Goal: Complete application form

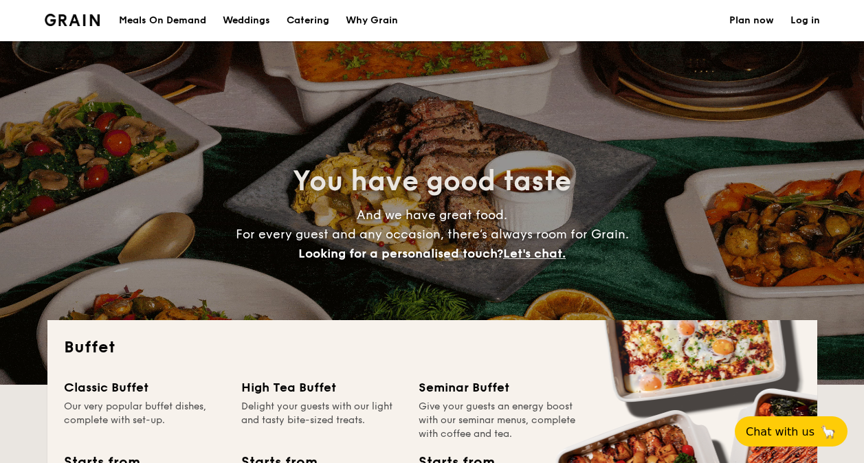
select select
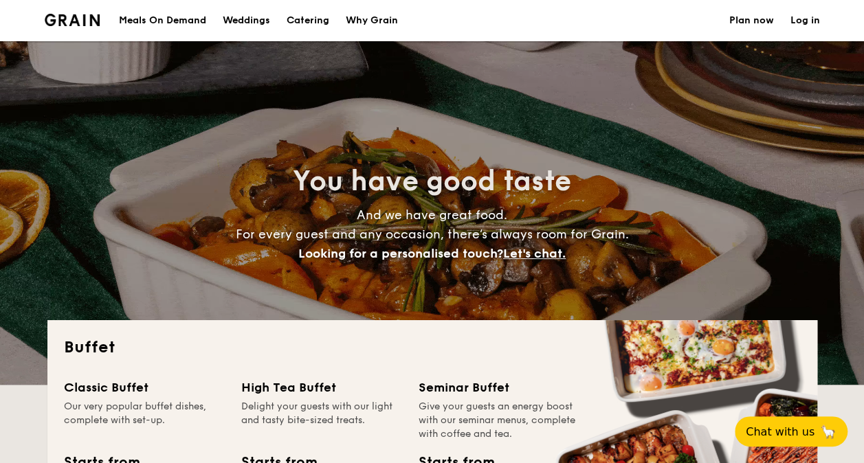
click at [746, 19] on link "Plan now" at bounding box center [751, 20] width 45 height 41
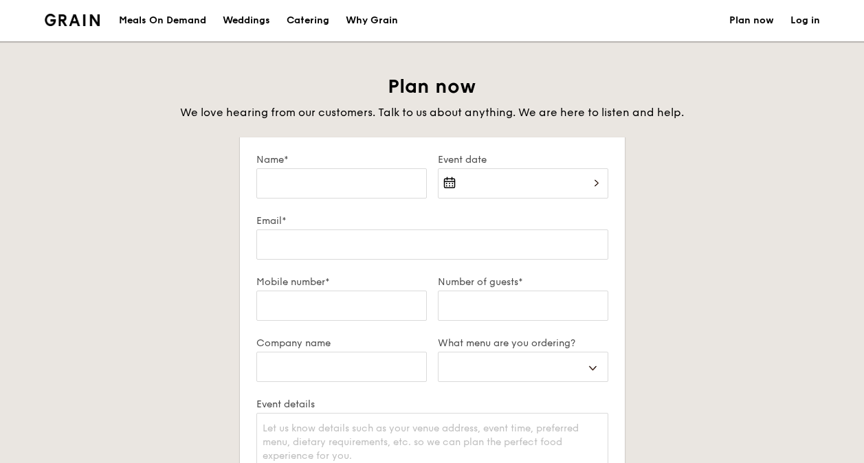
select select
click at [330, 185] on input "Name*" at bounding box center [341, 183] width 170 height 30
type input "K"
select select
type input "Ke"
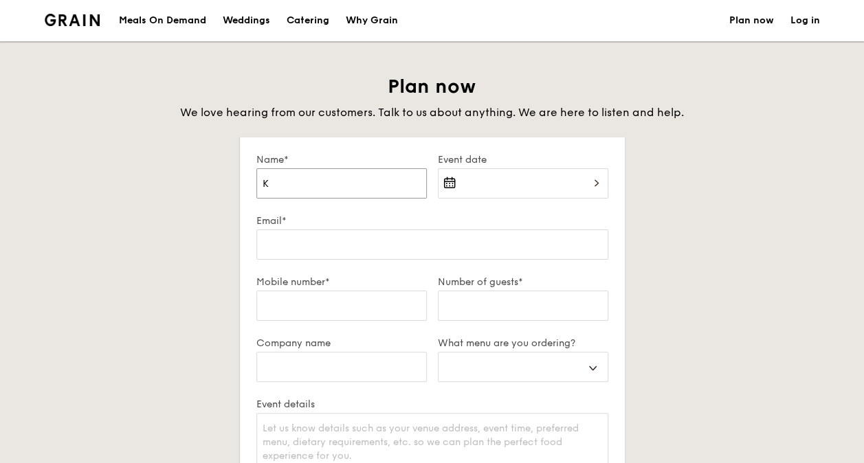
select select
type input "Kel"
select select
type input "Kelv"
select select
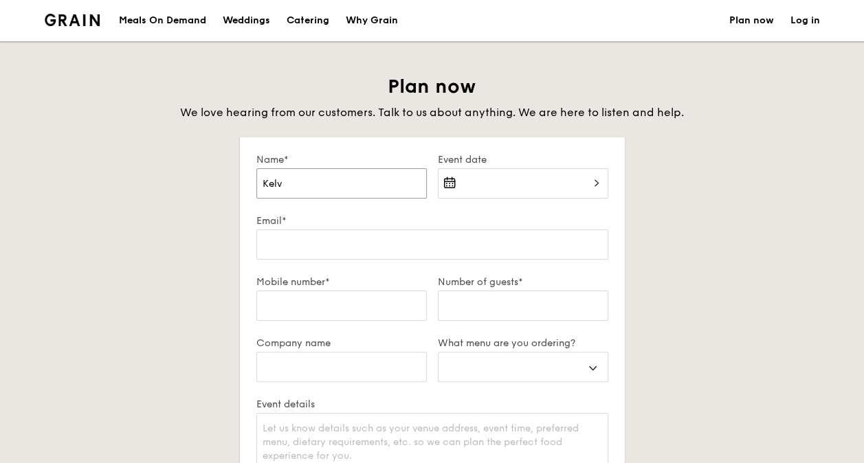
type input "Kelvi"
select select
type input "Kelvin"
select select
type input "Kelvin"
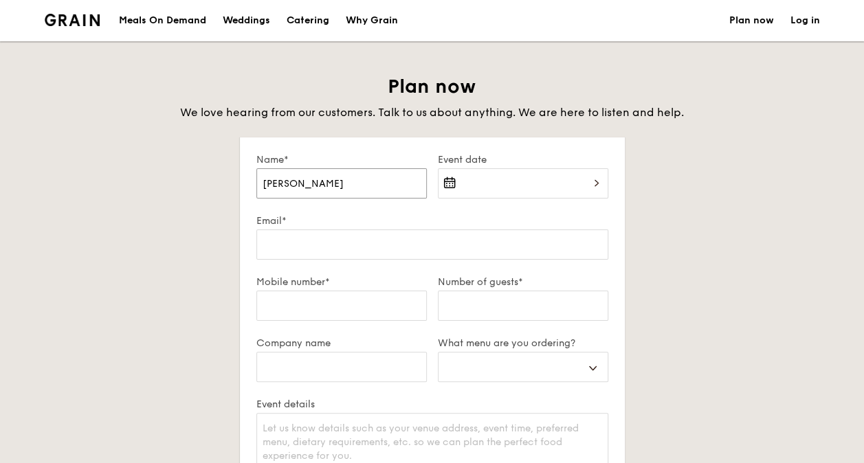
select select
type input "Kelvin C"
select select
type input "Kelvin Ch"
select select
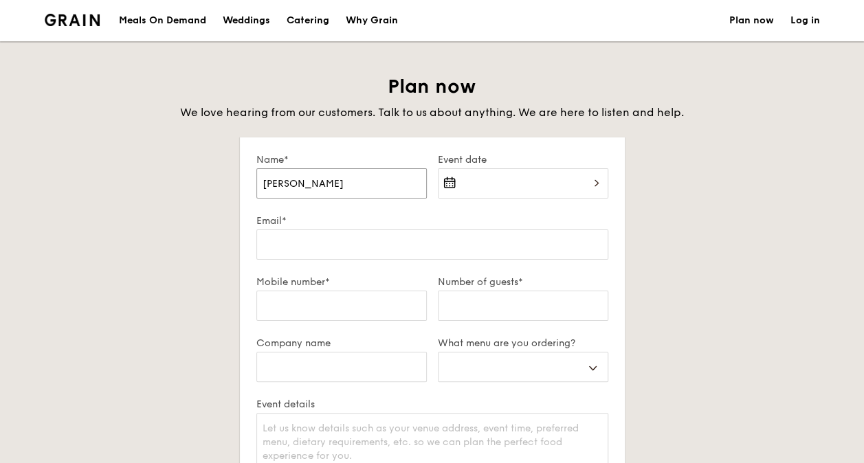
type input "Kelvin Chu"
select select
type input "Kelvin Chua"
select select
type input "Kelvin Chua"
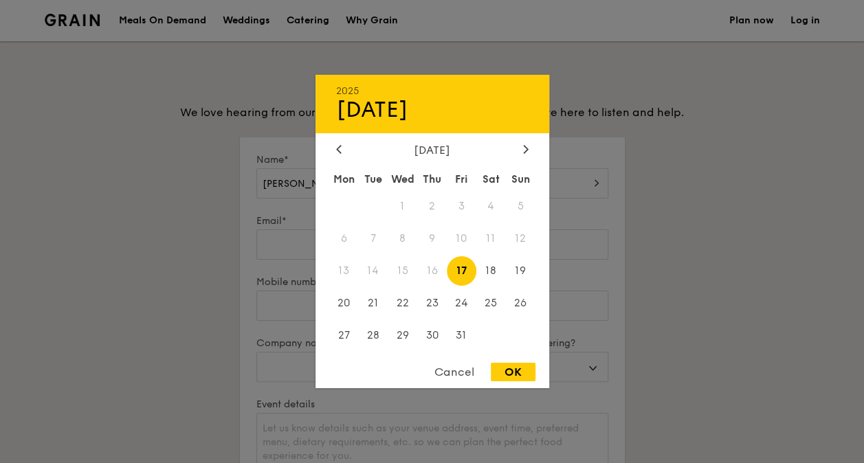
click at [553, 181] on div "2025 Oct 17 October 2025 Mon Tue Wed Thu Fri Sat Sun 1 2 3 4 5 6 7 8 9 10 11 12…" at bounding box center [523, 191] width 170 height 47
click at [469, 271] on span "17" at bounding box center [462, 271] width 30 height 30
click at [513, 379] on div "OK" at bounding box center [513, 372] width 45 height 19
type input "Oct 17, 2025"
select select
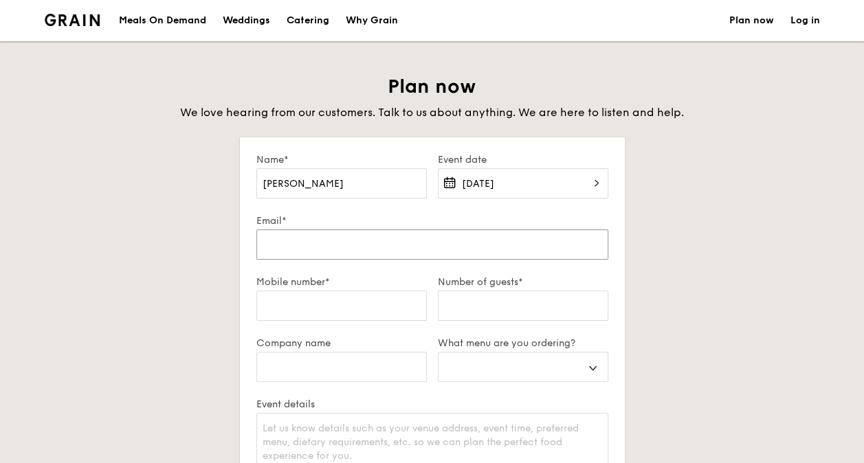
click at [330, 253] on input "Email*" at bounding box center [432, 245] width 352 height 30
type input "kelvin.chua@sso.org.sg"
type input "92328025"
type input "Singapore Symphony Orchestra"
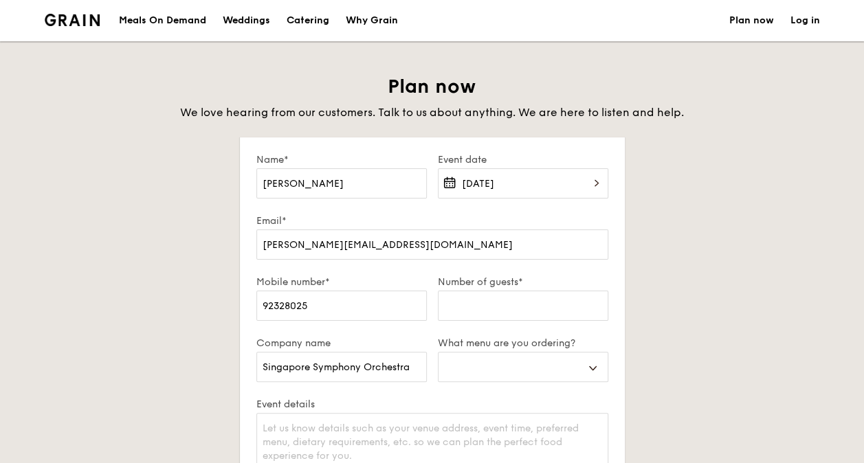
type input "179558"
select select
click at [465, 304] on input "Number of guests*" at bounding box center [523, 306] width 170 height 30
type input "2"
select select
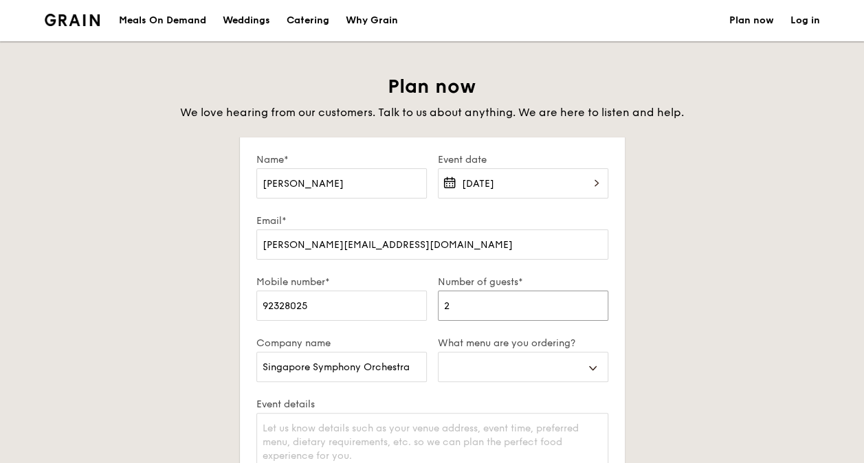
type input "20"
select select
type input "20"
click at [597, 366] on select "Buffet Mini Buffet High Tea Canapés Meal Boxes Wedding" at bounding box center [523, 367] width 170 height 30
select select "mealBoxes"
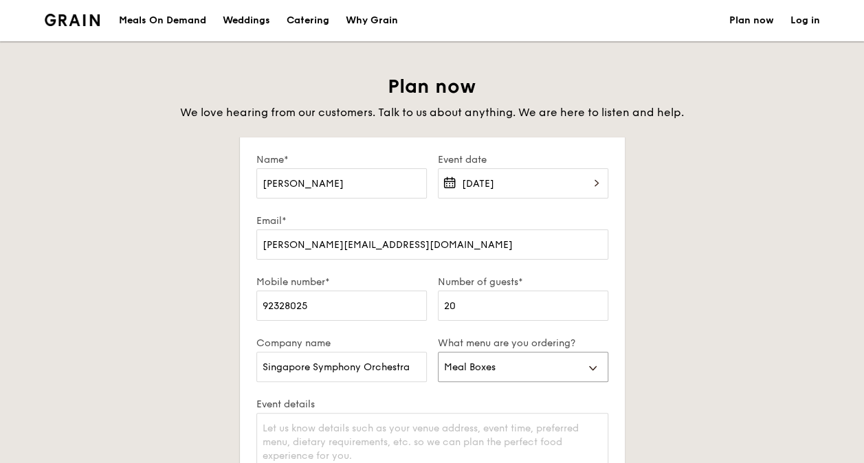
click at [438, 352] on select "Buffet Mini Buffet High Tea Canapés Meal Boxes Wedding" at bounding box center [523, 367] width 170 height 30
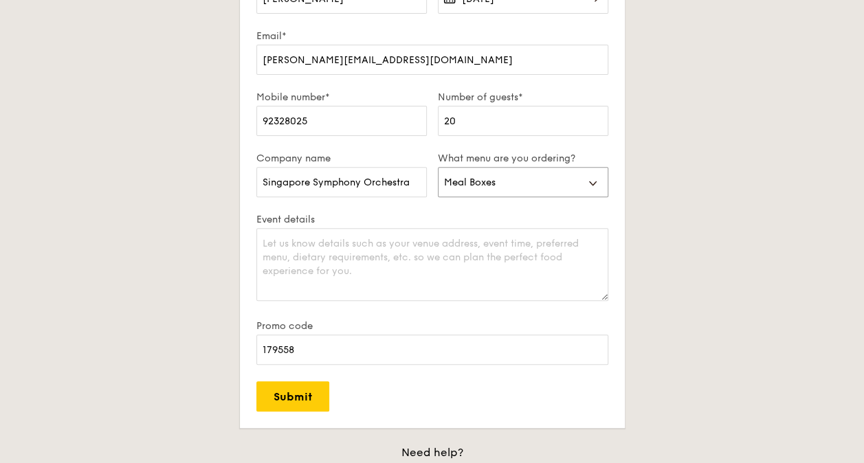
scroll to position [206, 0]
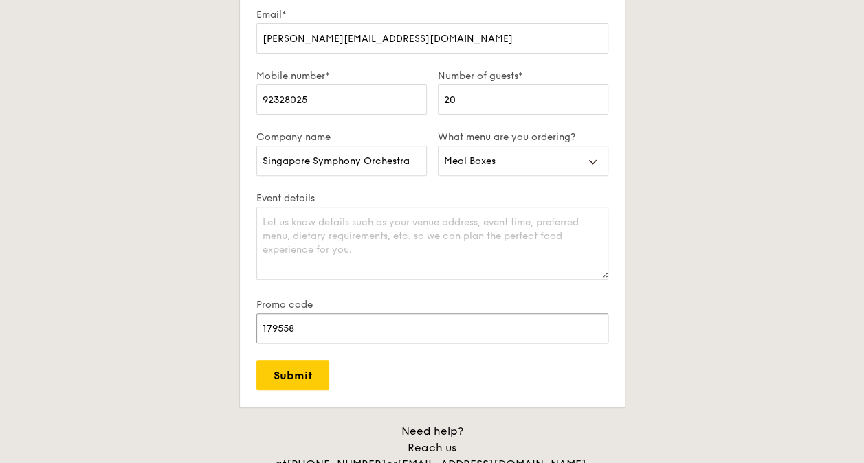
drag, startPoint x: 320, startPoint y: 330, endPoint x: 313, endPoint y: 331, distance: 7.6
click at [293, 331] on input "179558" at bounding box center [432, 328] width 352 height 30
click at [350, 333] on input "179558" at bounding box center [432, 328] width 352 height 30
click at [582, 377] on form "Name* Kelvin Chua Event date Oct 17, 2025 Email* kelvin.chua@sso.org.sg Mobile …" at bounding box center [432, 169] width 385 height 476
click at [313, 225] on textarea "Event details" at bounding box center [432, 243] width 352 height 73
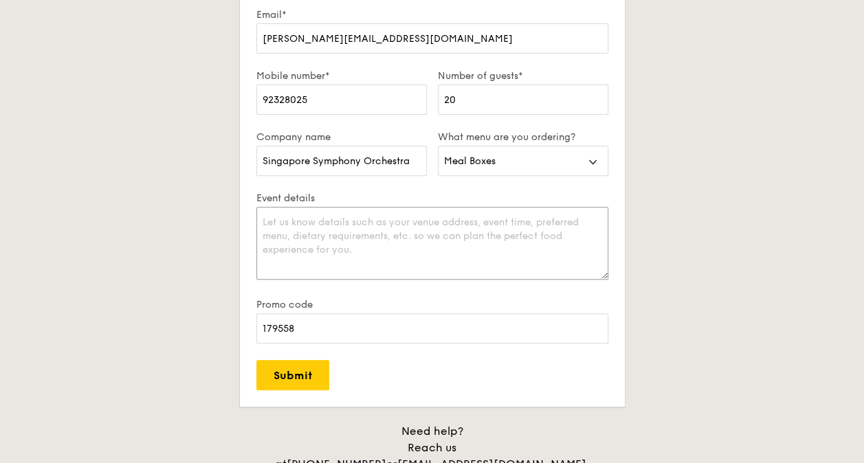
click at [314, 225] on textarea "Event details" at bounding box center [432, 243] width 352 height 73
